Goal: Check status

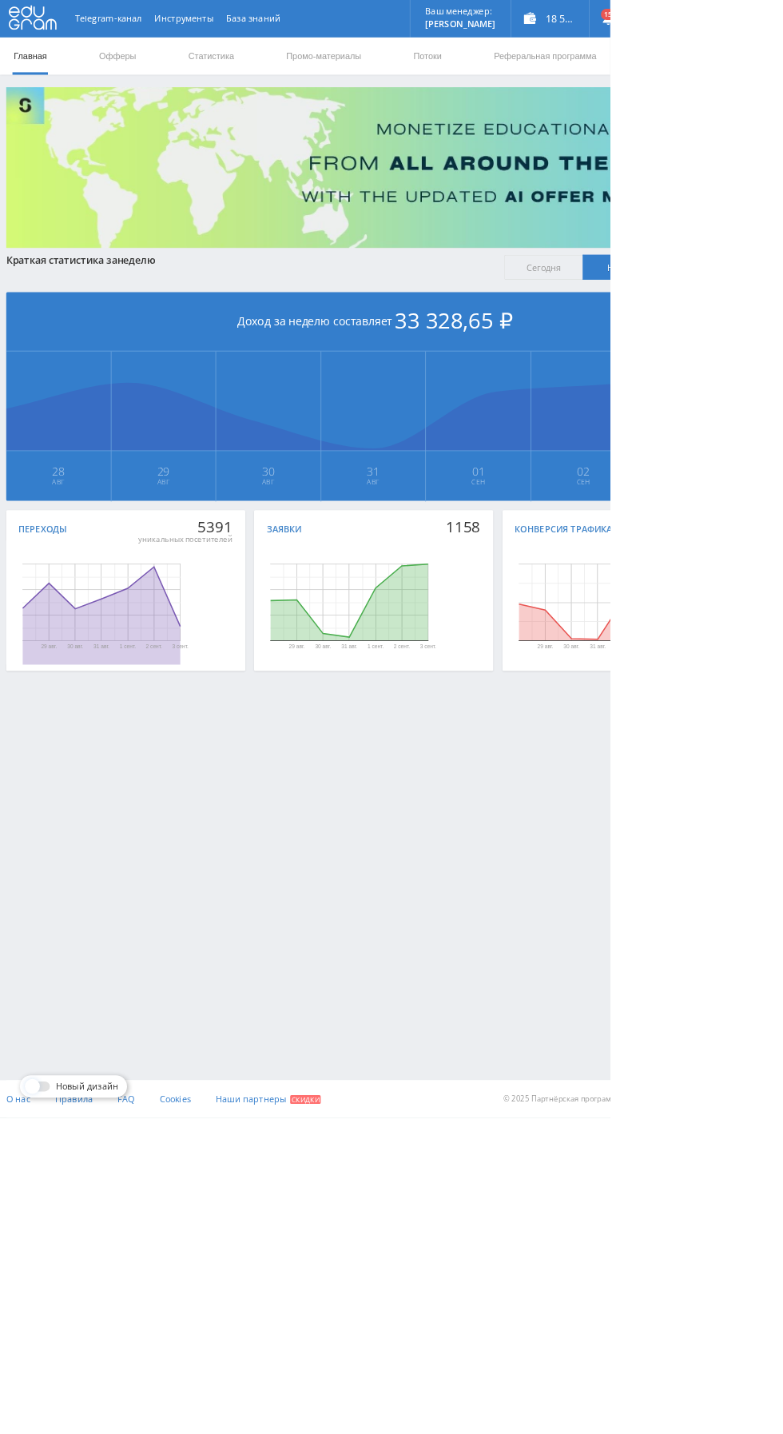
click at [272, 68] on link "Статистика" at bounding box center [271, 72] width 62 height 48
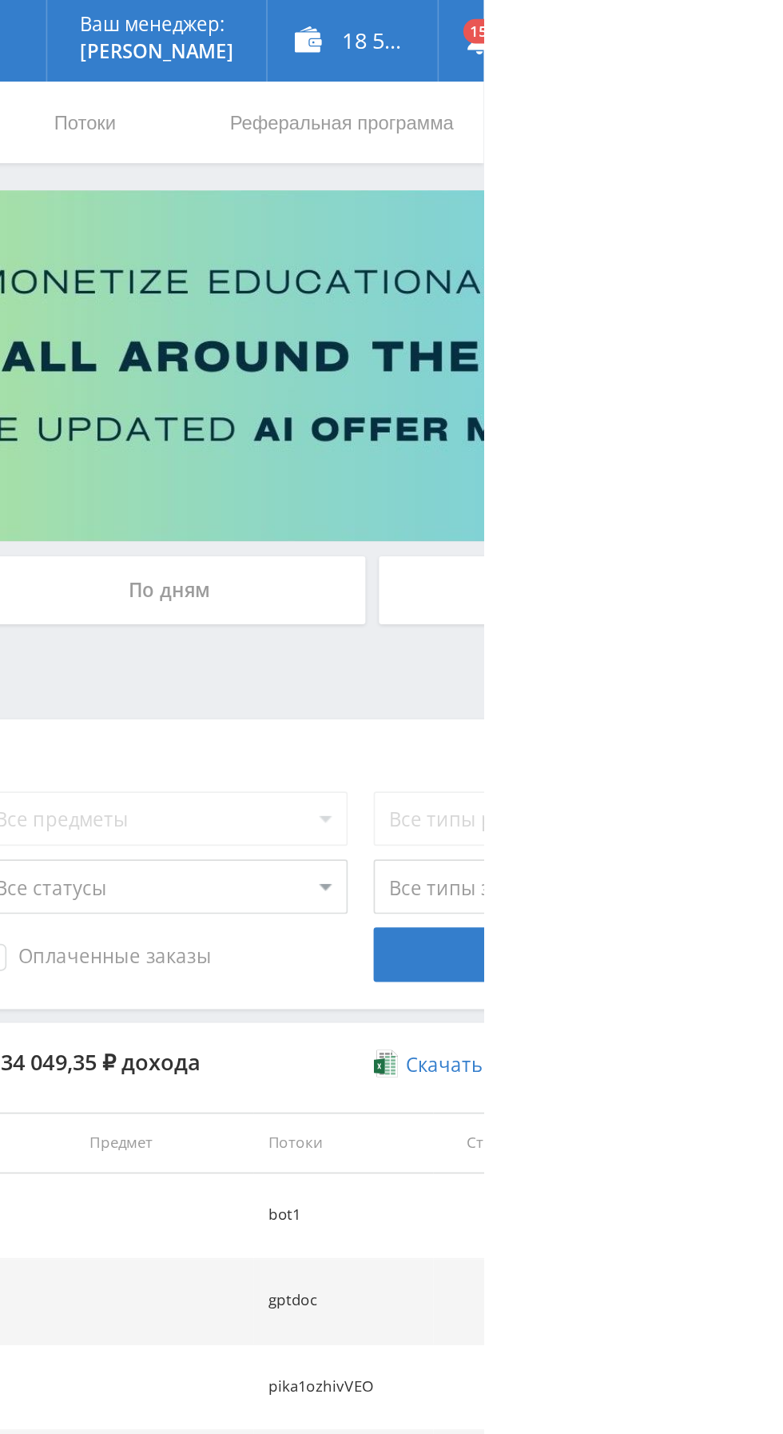
click at [648, 342] on div "По дням" at bounding box center [599, 347] width 230 height 40
click at [0, 0] on input "По дням" at bounding box center [0, 0] width 0 height 0
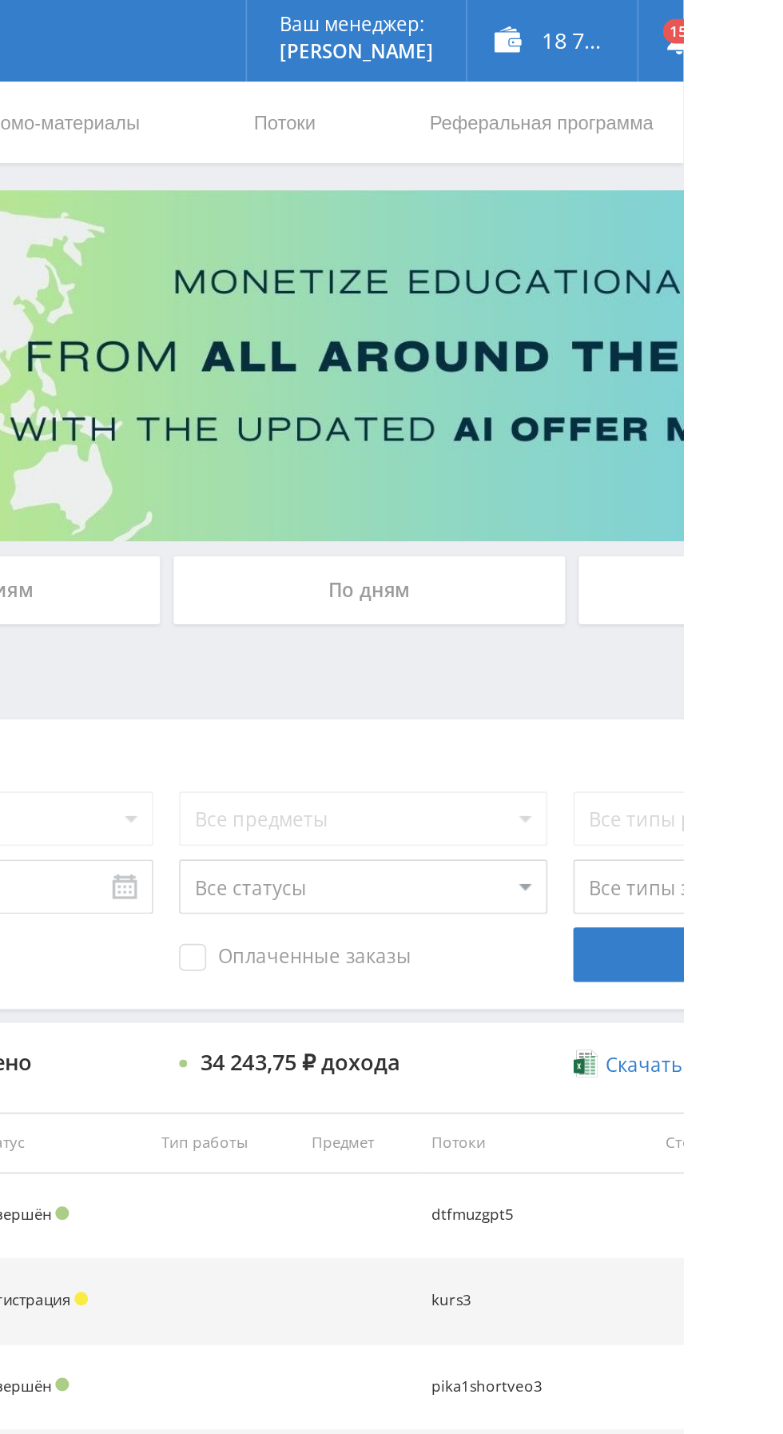
click at [560, 349] on div "По дням" at bounding box center [599, 347] width 230 height 40
click at [0, 0] on input "По дням" at bounding box center [0, 0] width 0 height 0
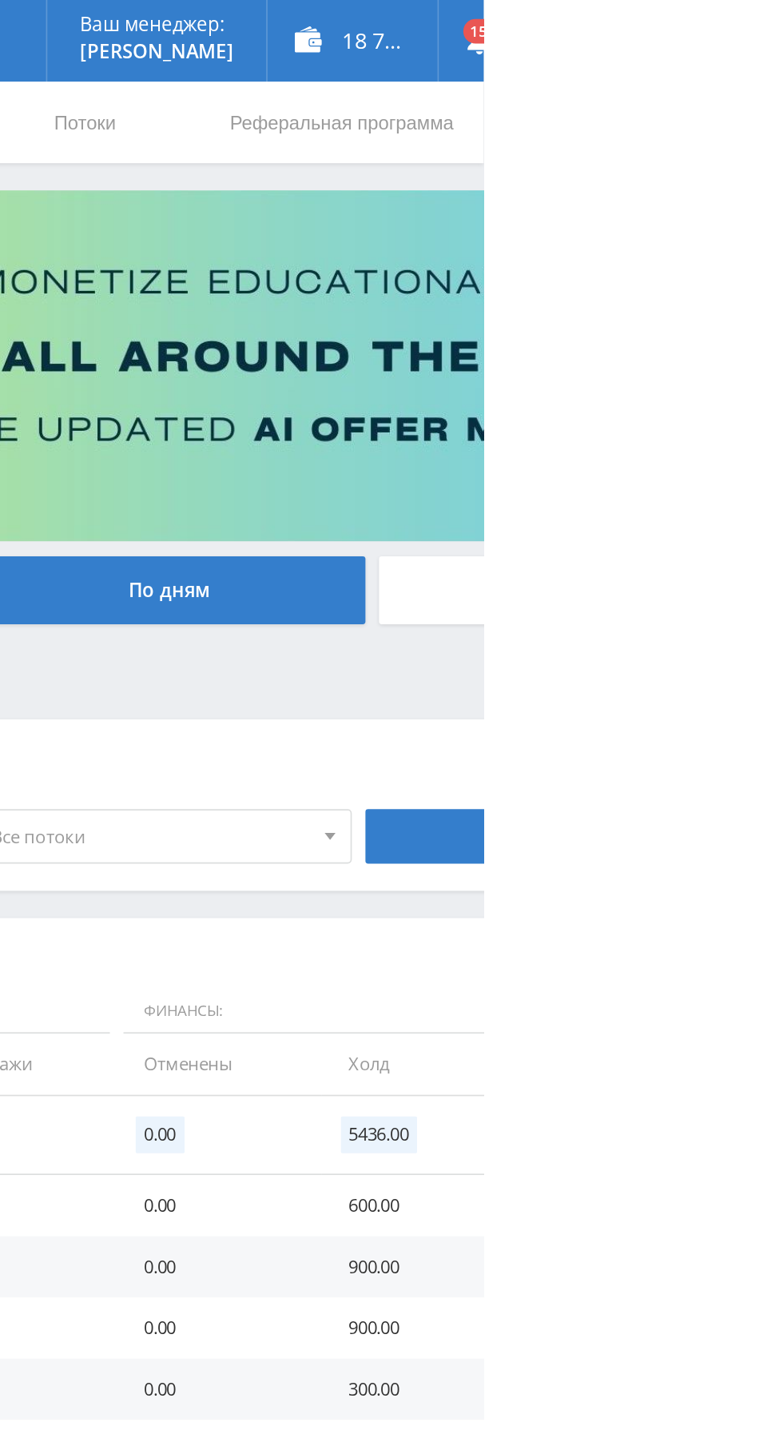
click at [722, 8] on div "18 789,60 ₽" at bounding box center [706, 24] width 100 height 48
